Goal: Navigation & Orientation: Understand site structure

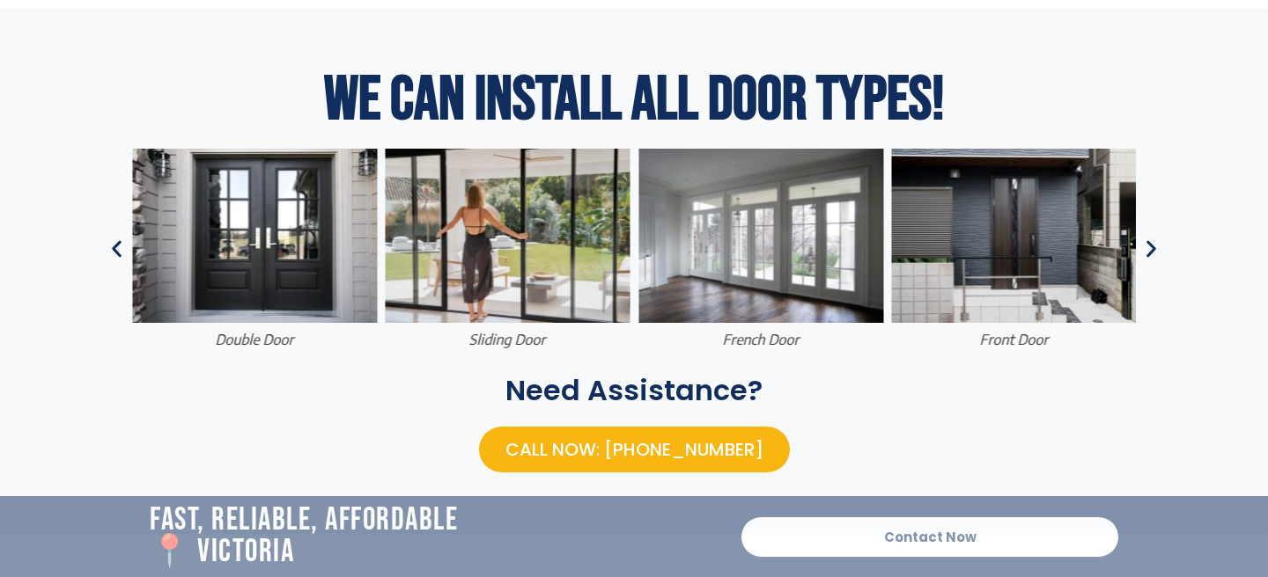
scroll to position [871, 0]
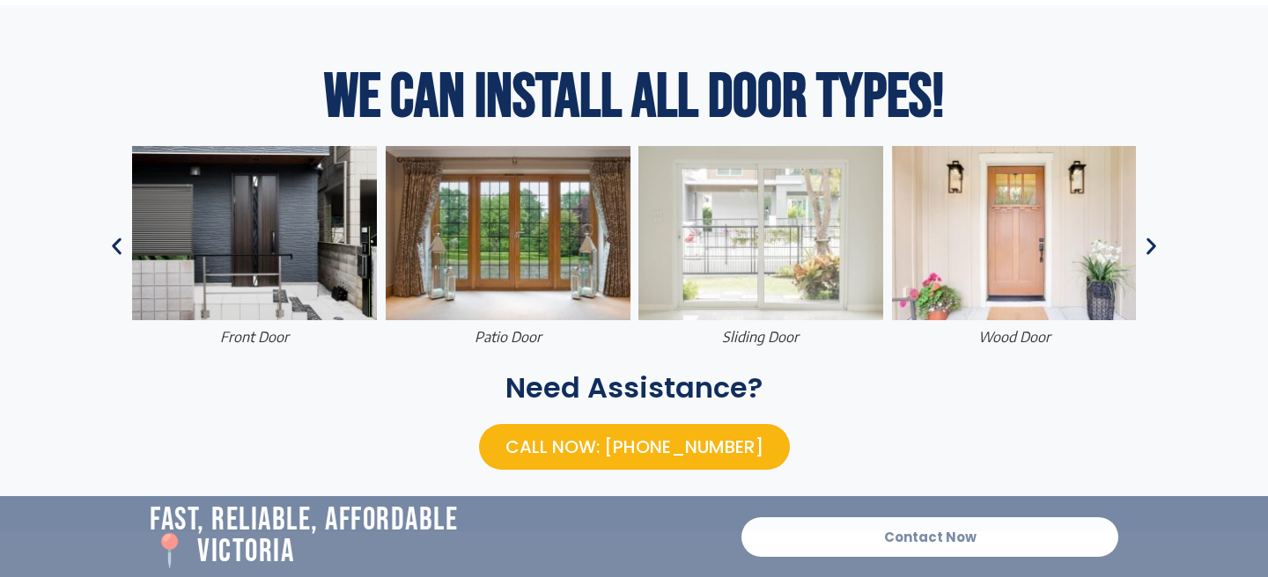
click at [1143, 245] on icon "Next slide" at bounding box center [1151, 247] width 22 height 22
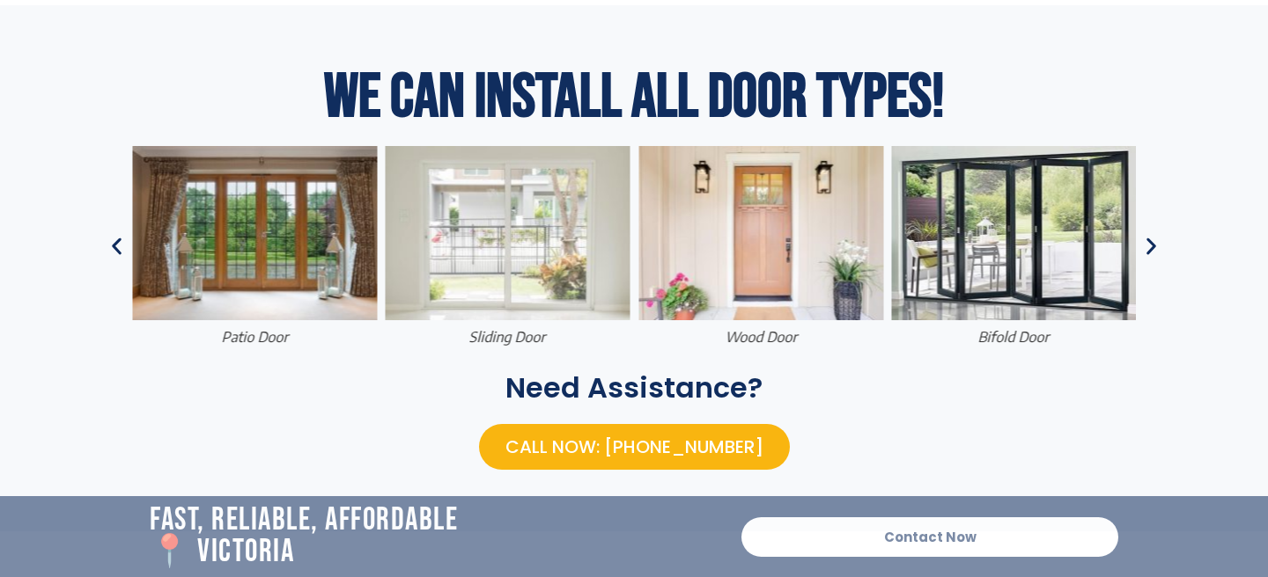
click at [1143, 245] on icon "Next slide" at bounding box center [1151, 247] width 22 height 22
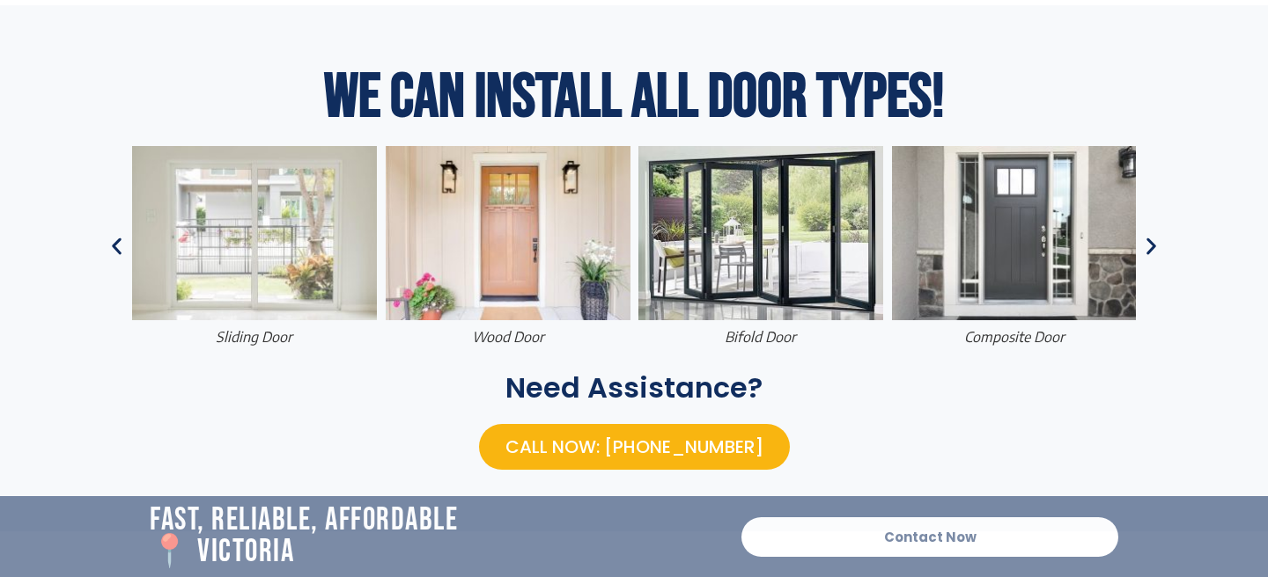
click at [1143, 245] on icon "Next slide" at bounding box center [1151, 247] width 22 height 22
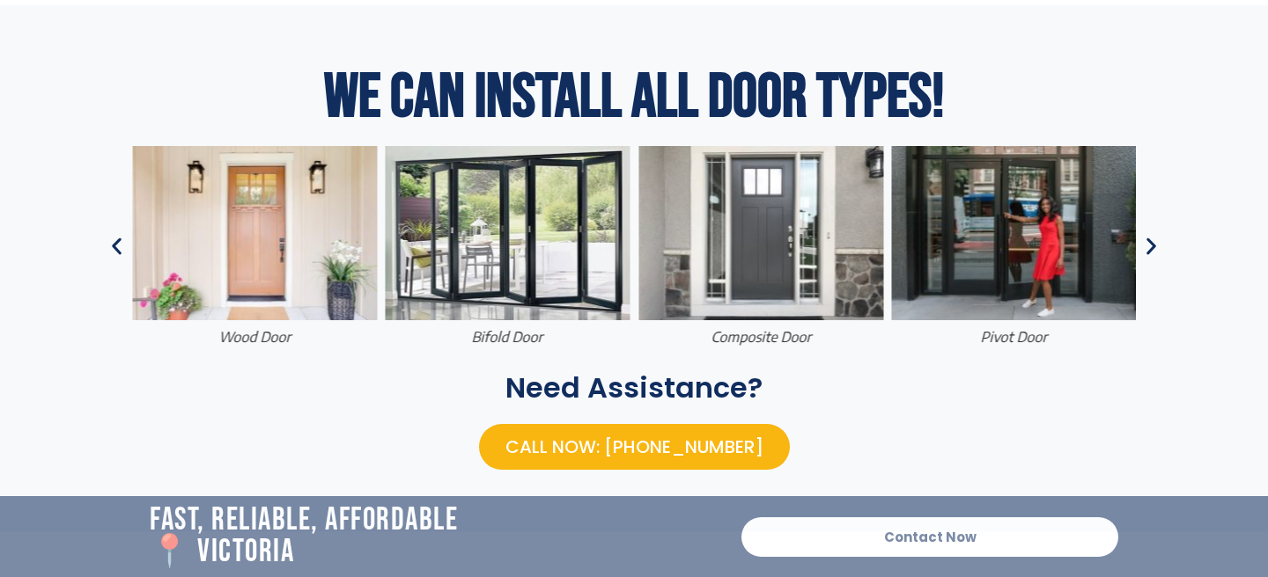
click at [1143, 245] on icon "Next slide" at bounding box center [1151, 247] width 22 height 22
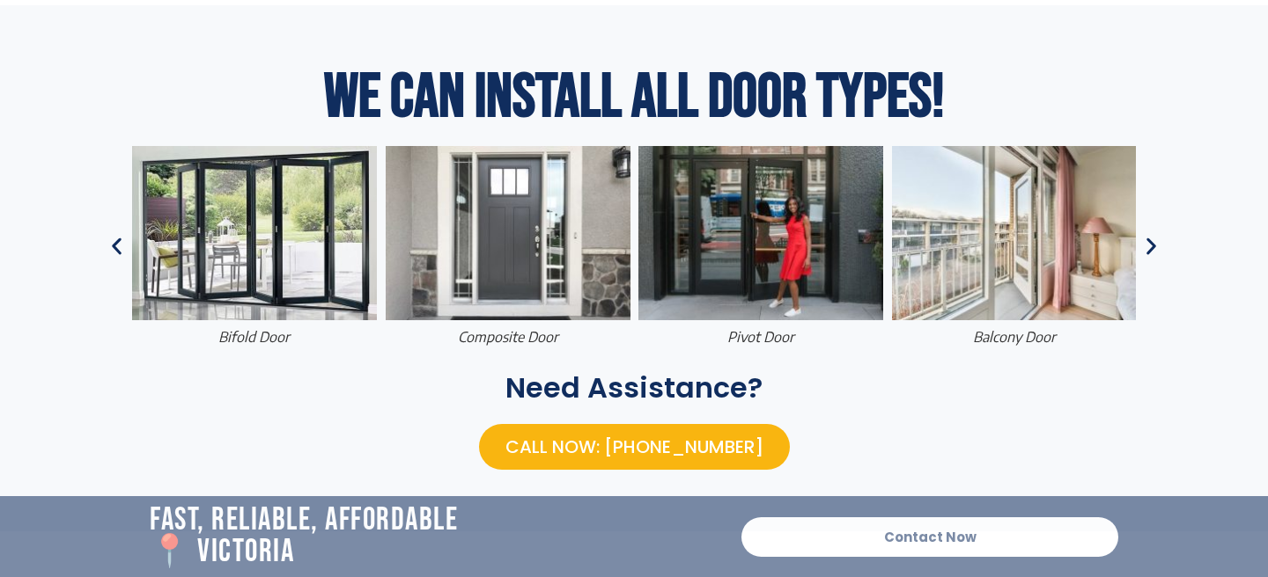
click at [1143, 245] on icon "Next slide" at bounding box center [1151, 247] width 22 height 22
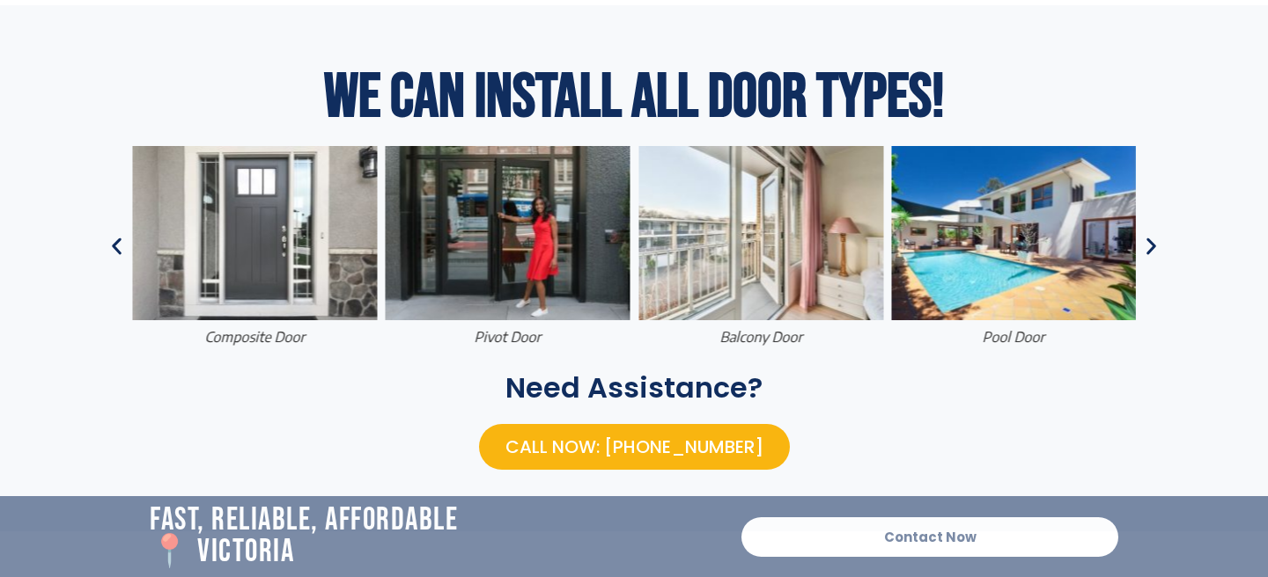
click at [1143, 245] on icon "Next slide" at bounding box center [1151, 247] width 22 height 22
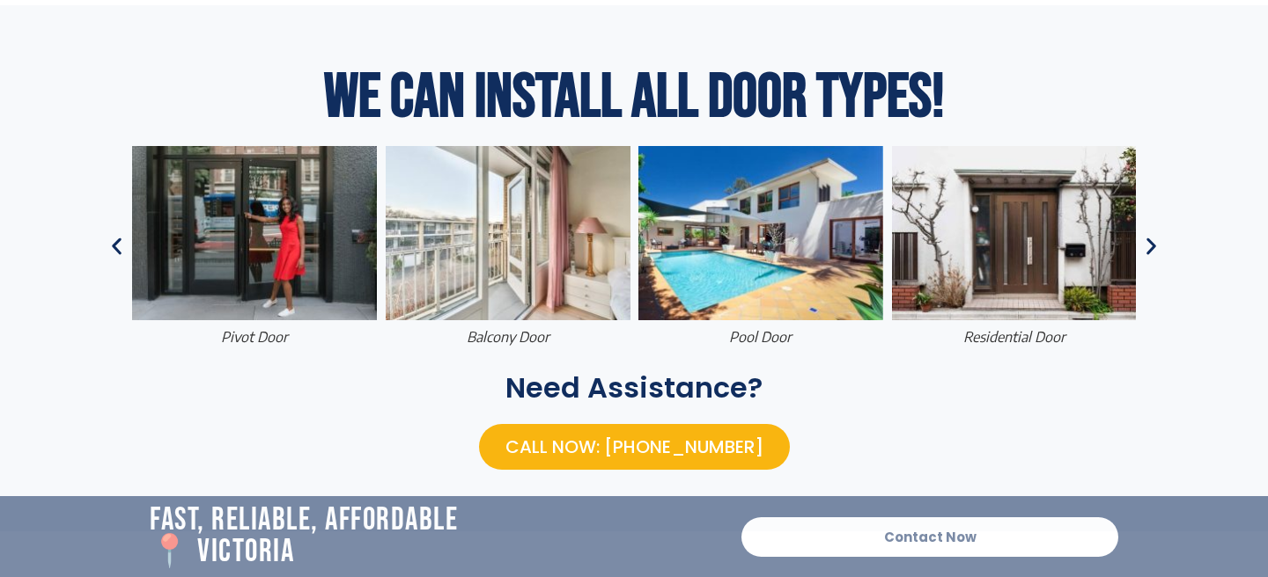
click at [1143, 245] on icon "Next slide" at bounding box center [1151, 247] width 22 height 22
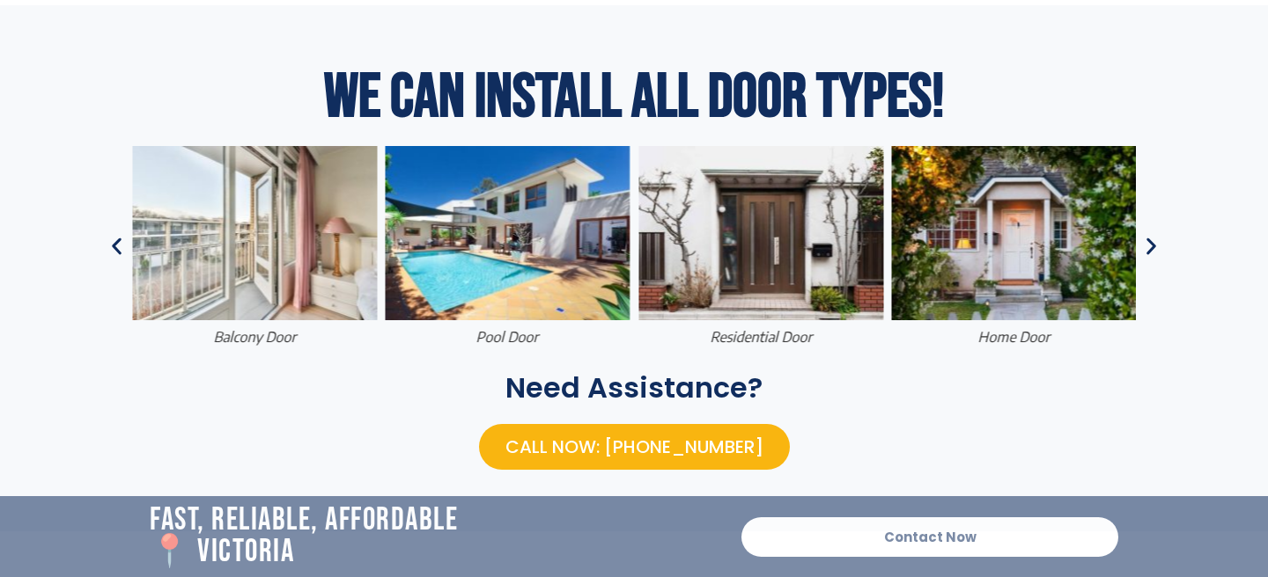
click at [1143, 245] on icon "Next slide" at bounding box center [1151, 247] width 22 height 22
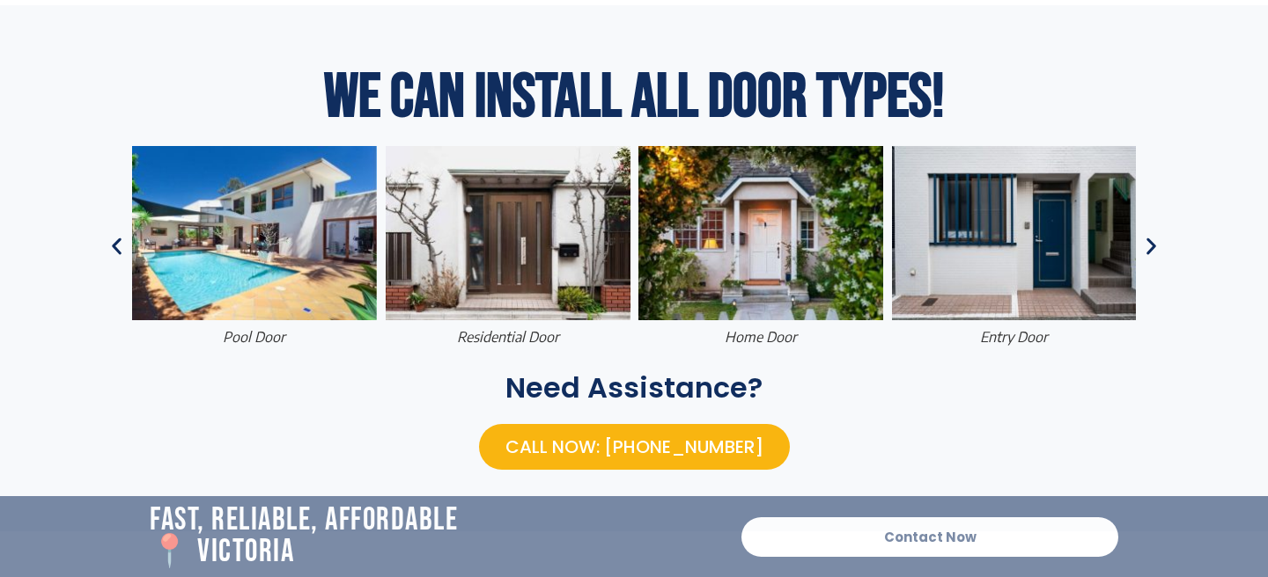
click at [1143, 245] on icon "Next slide" at bounding box center [1151, 247] width 22 height 22
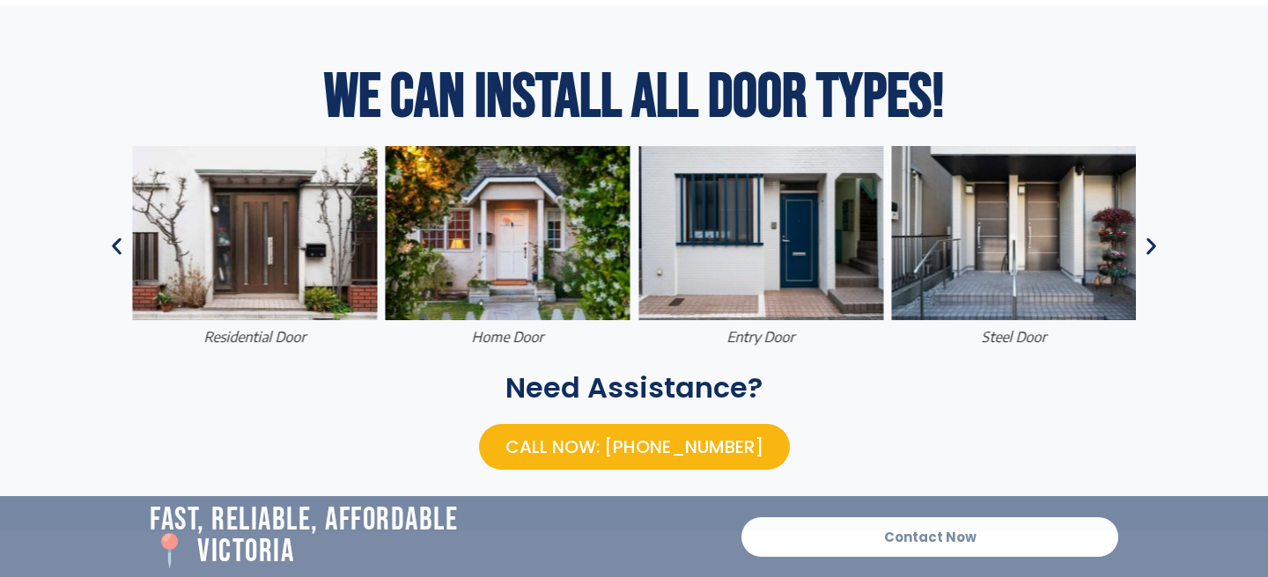
click at [1143, 245] on icon "Next slide" at bounding box center [1151, 247] width 22 height 22
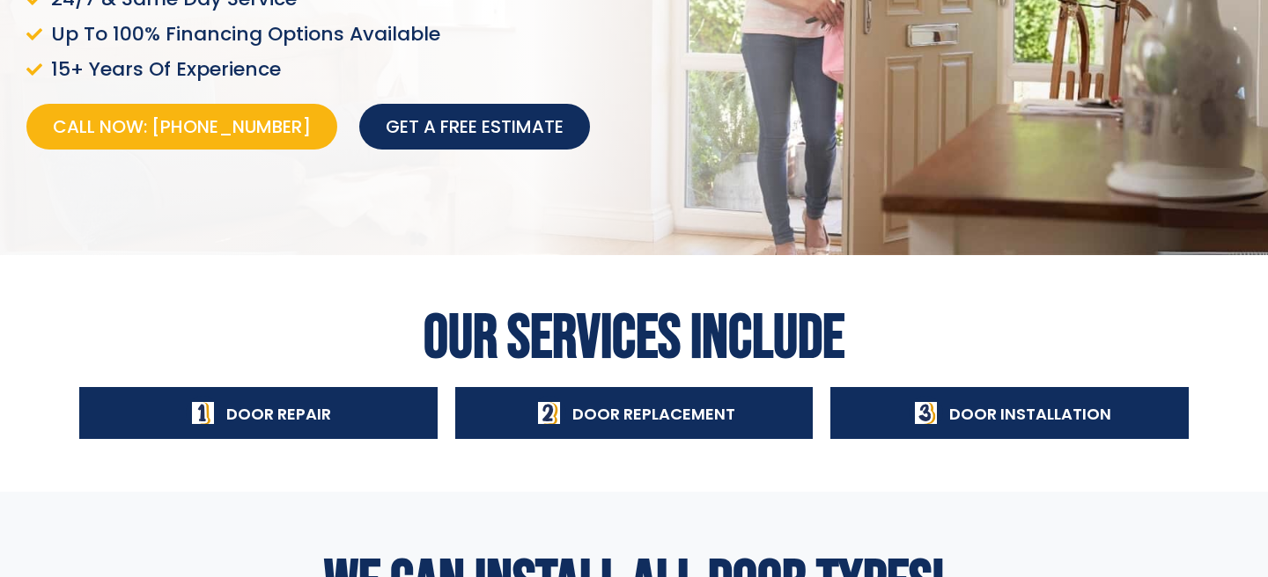
scroll to position [0, 0]
